Goal: Task Accomplishment & Management: Manage account settings

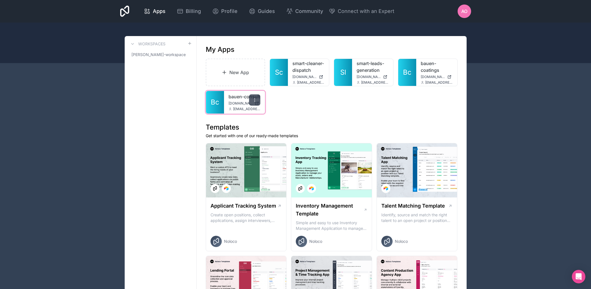
click at [255, 102] on icon at bounding box center [254, 100] width 5 height 5
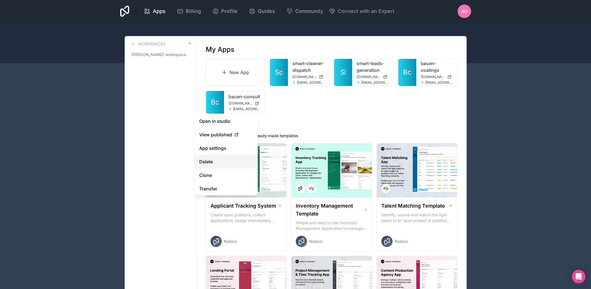
click at [214, 165] on button "Delete" at bounding box center [226, 162] width 63 height 14
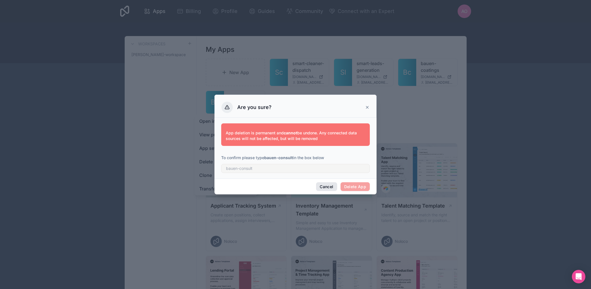
click at [328, 185] on button "Cancel" at bounding box center [326, 186] width 21 height 9
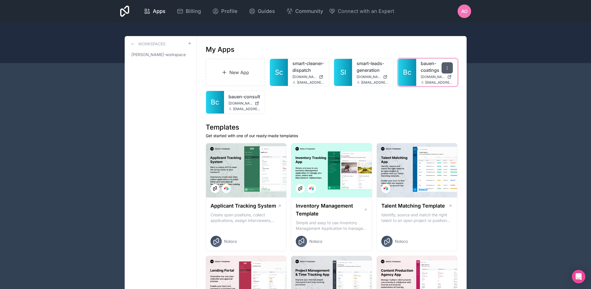
click at [445, 69] on icon at bounding box center [447, 68] width 5 height 5
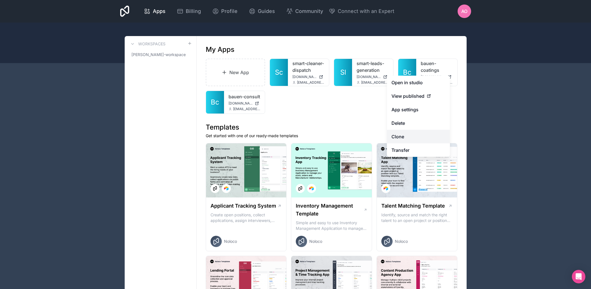
click at [403, 136] on link "Clone" at bounding box center [418, 137] width 63 height 14
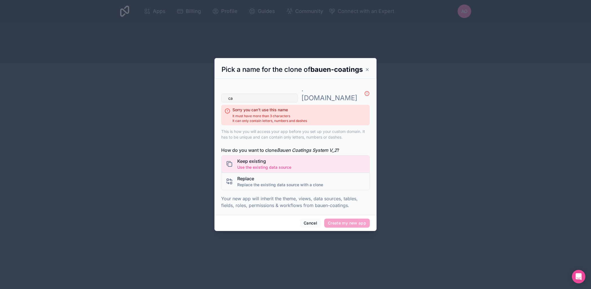
type input "c"
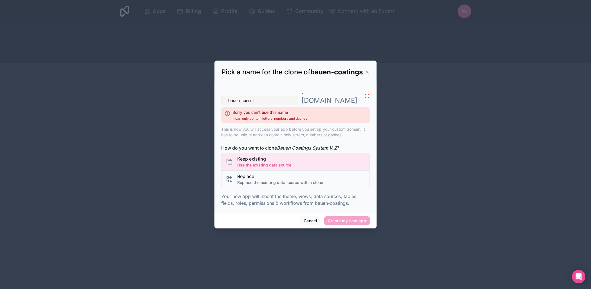
click at [242, 102] on input "bauen_consult" at bounding box center [259, 100] width 77 height 9
type input "bauen_consult"
click at [312, 223] on button "Cancel" at bounding box center [310, 220] width 21 height 9
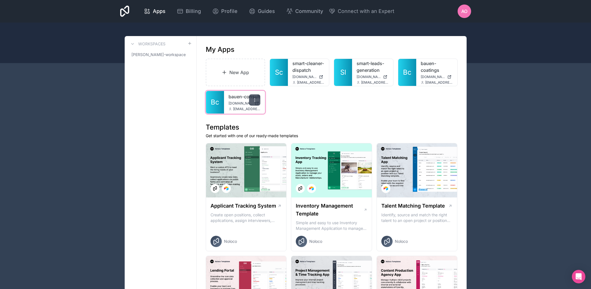
click at [256, 105] on div at bounding box center [254, 99] width 11 height 11
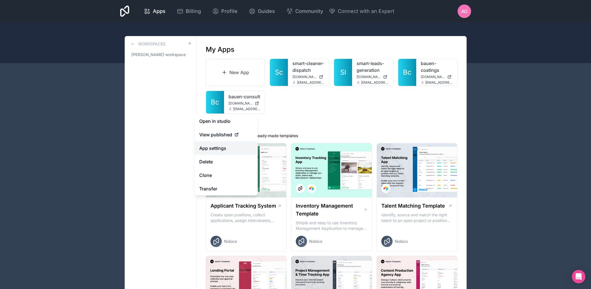
click at [216, 147] on link "App settings" at bounding box center [226, 148] width 63 height 14
